Goal: Task Accomplishment & Management: Complete application form

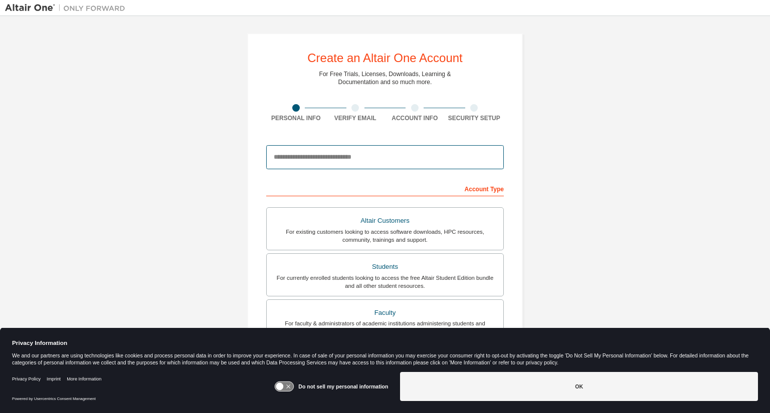
click at [336, 152] on input "email" at bounding box center [385, 157] width 238 height 24
type input "**********"
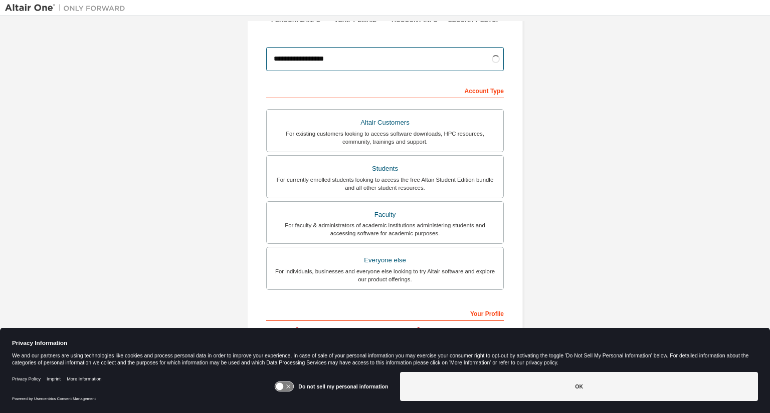
scroll to position [100, 0]
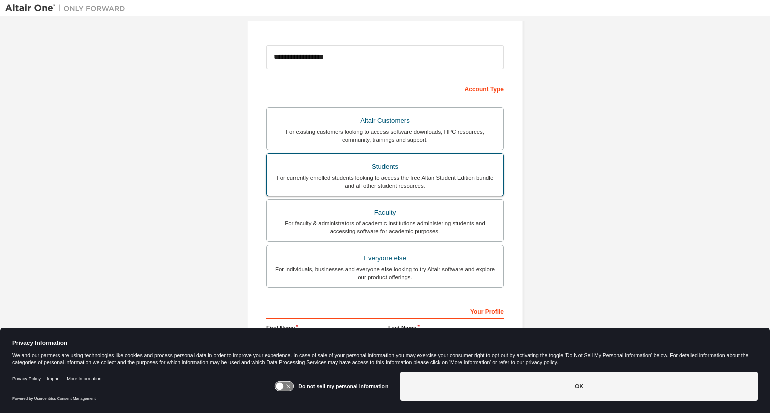
click at [330, 167] on div "Students" at bounding box center [385, 167] width 225 height 14
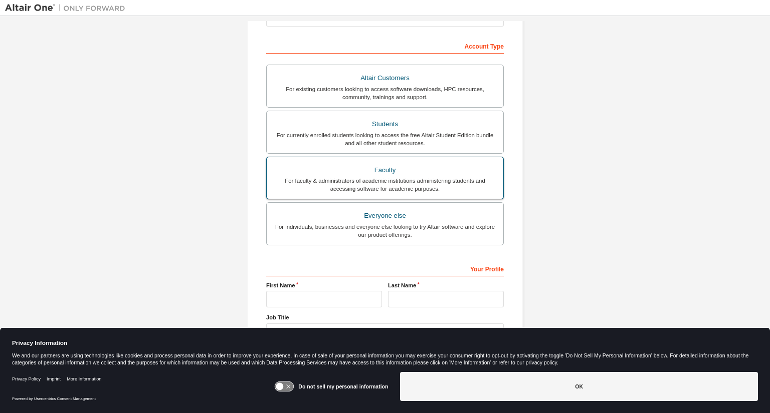
scroll to position [172, 0]
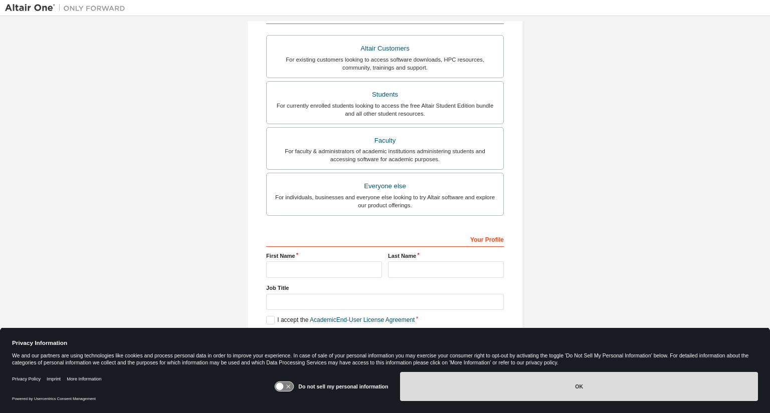
click at [437, 383] on button "OK" at bounding box center [579, 386] width 358 height 29
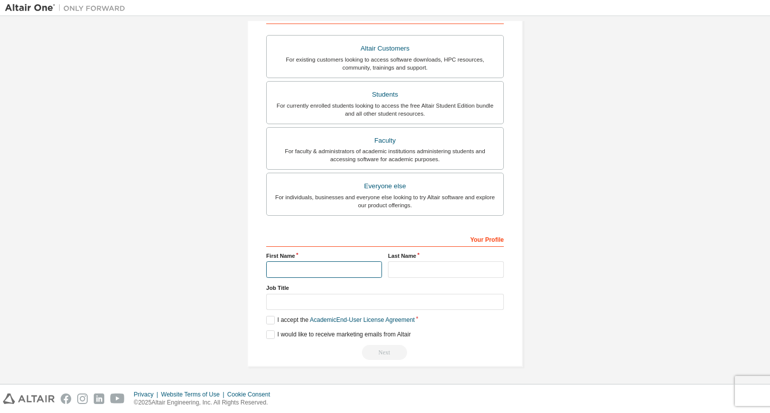
click at [326, 264] on input "text" at bounding box center [324, 270] width 116 height 17
type input "*******"
type input "******"
click at [272, 320] on label "I accept the Academic End-User License Agreement" at bounding box center [340, 320] width 148 height 9
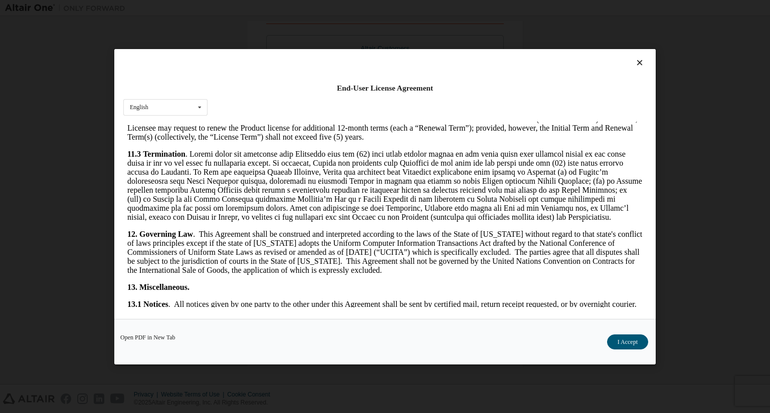
scroll to position [1651, 0]
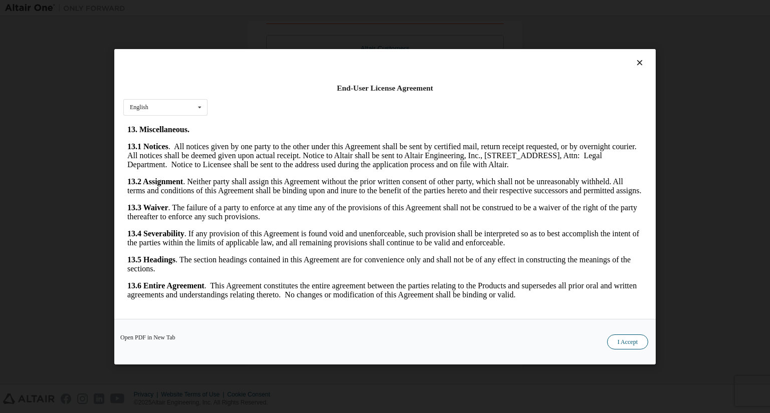
click at [631, 341] on button "I Accept" at bounding box center [627, 341] width 41 height 15
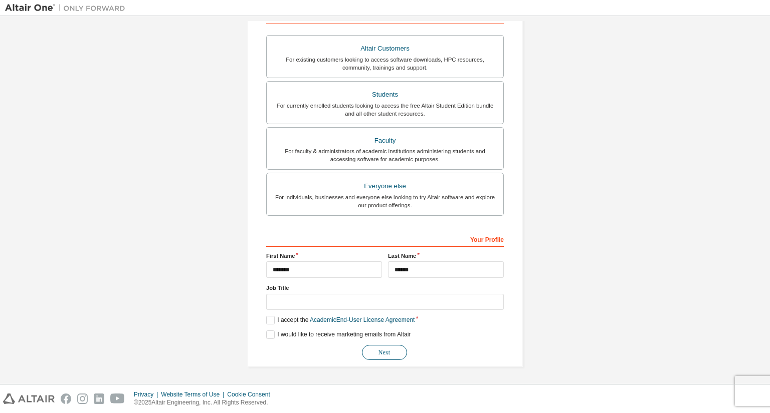
click at [382, 353] on button "Next" at bounding box center [384, 352] width 45 height 15
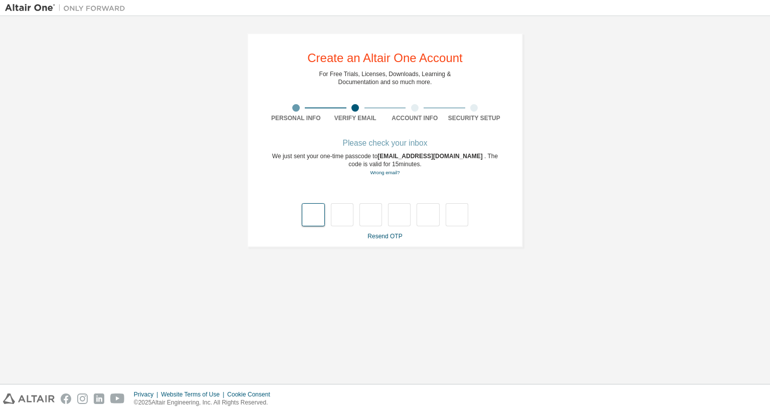
click at [312, 220] on input "text" at bounding box center [313, 214] width 23 height 23
click at [314, 221] on input "text" at bounding box center [313, 214] width 23 height 23
type input "*"
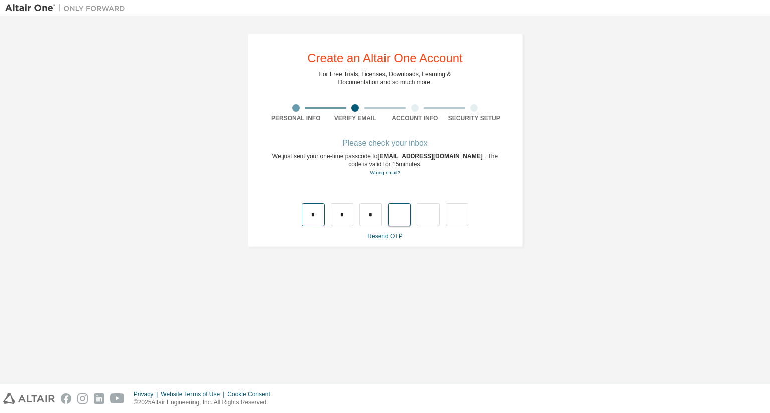
type input "*"
click at [438, 214] on input "*" at bounding box center [427, 214] width 23 height 23
click at [401, 218] on input "text" at bounding box center [399, 214] width 23 height 23
type input "*"
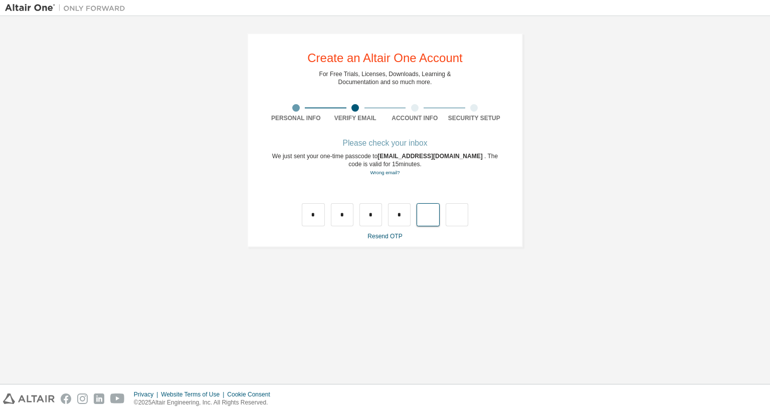
type input "*"
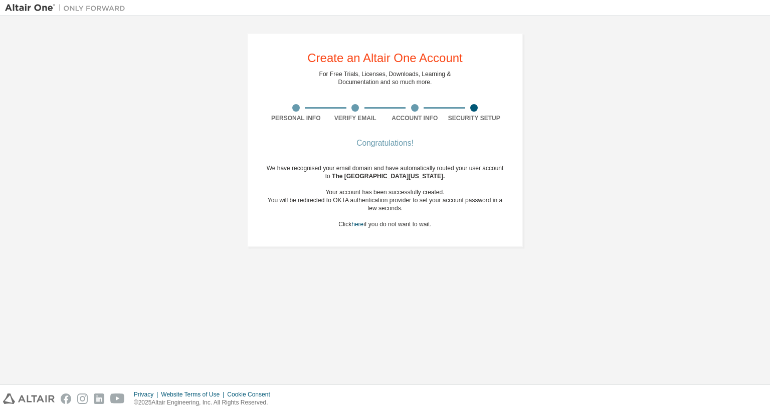
drag, startPoint x: 601, startPoint y: 337, endPoint x: 621, endPoint y: 354, distance: 25.9
click at [601, 337] on div "Create an Altair One Account For Free Trials, Licenses, Downloads, Learning & D…" at bounding box center [385, 200] width 760 height 358
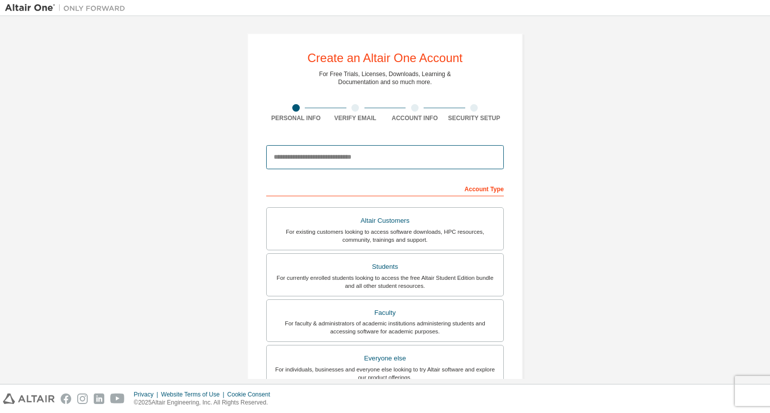
click at [352, 161] on input "email" at bounding box center [385, 157] width 238 height 24
type input "**********"
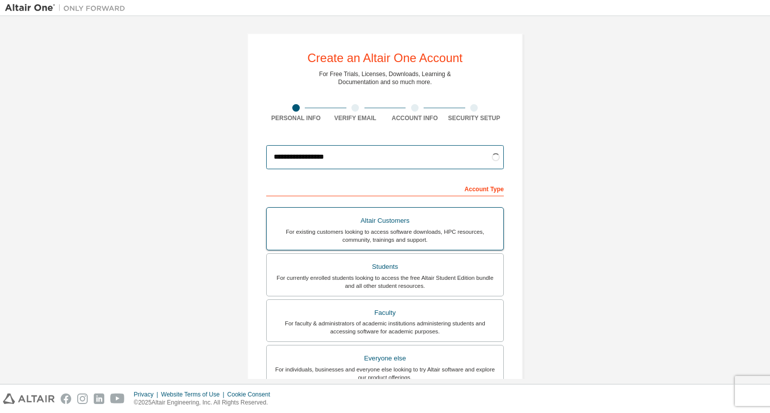
scroll to position [100, 0]
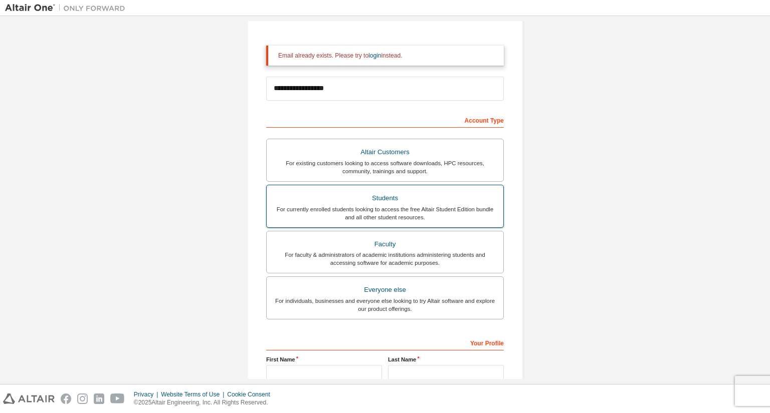
click at [358, 201] on div "Students" at bounding box center [385, 198] width 225 height 14
click at [372, 54] on link "login" at bounding box center [374, 55] width 13 height 7
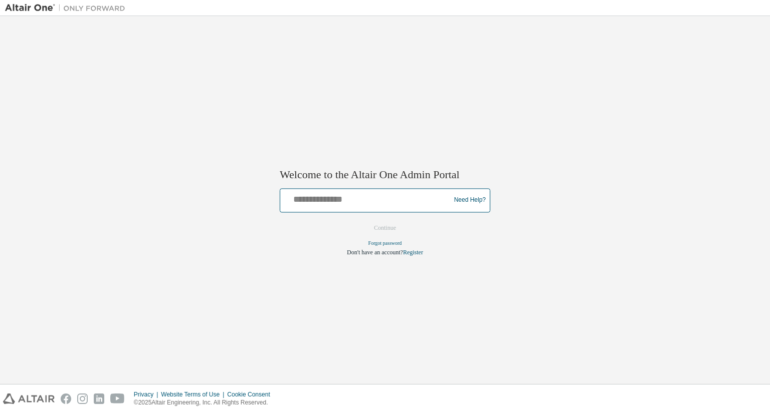
click at [351, 201] on input "text" at bounding box center [366, 198] width 165 height 15
type input "**********"
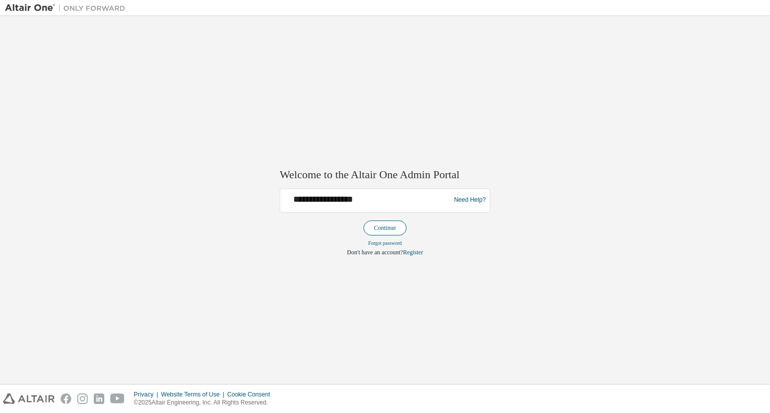
click at [383, 227] on button "Continue" at bounding box center [384, 227] width 43 height 15
